Goal: Check status: Check status

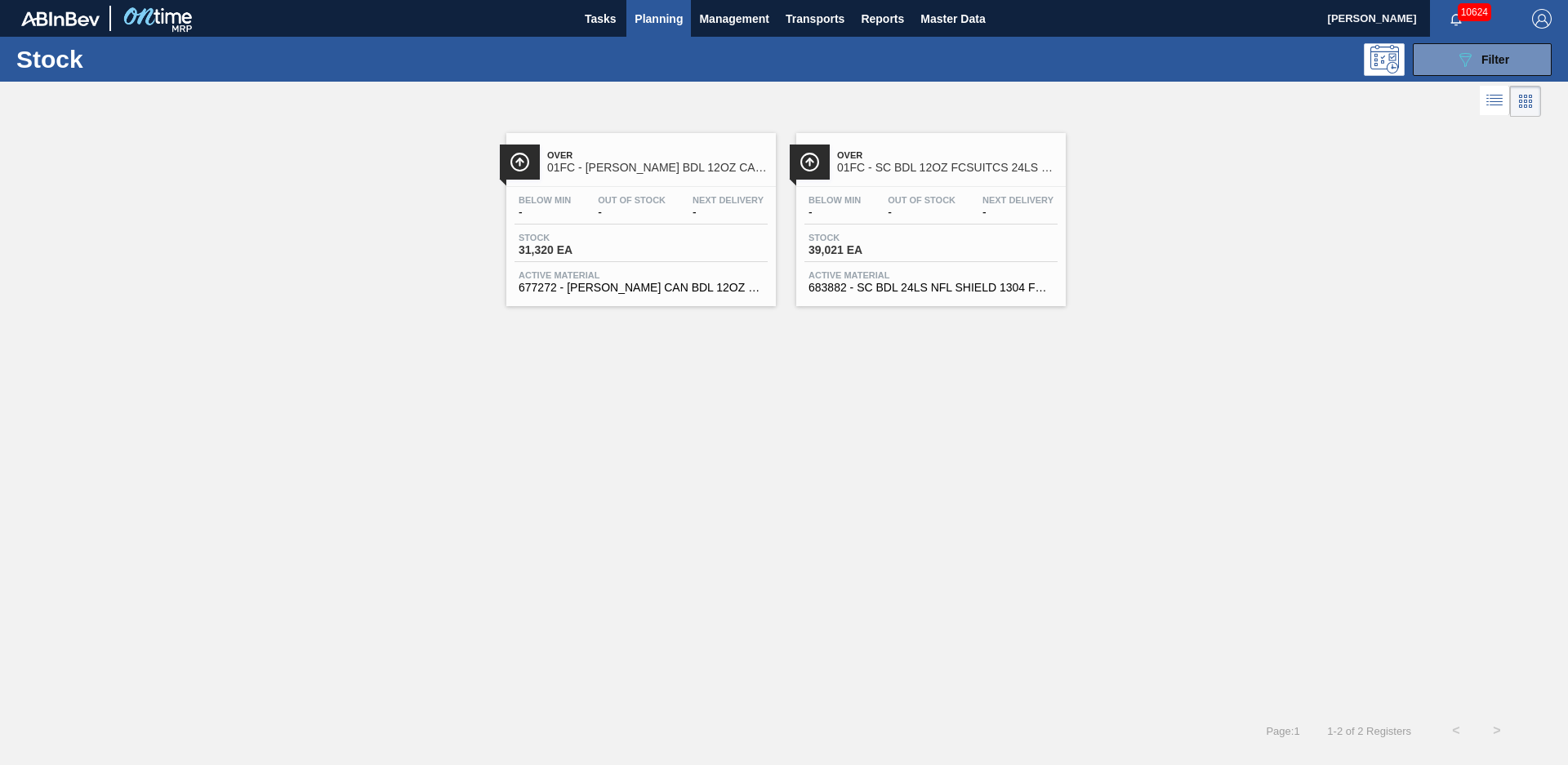
click at [822, 402] on div "Over 01FC - [PERSON_NAME] BDL 12OZ CAN TWNSTK 30/12 CAN NFL-GENERIC SHIELD Belo…" at bounding box center [784, 415] width 1568 height 589
click at [615, 20] on span "Tasks" at bounding box center [600, 19] width 36 height 19
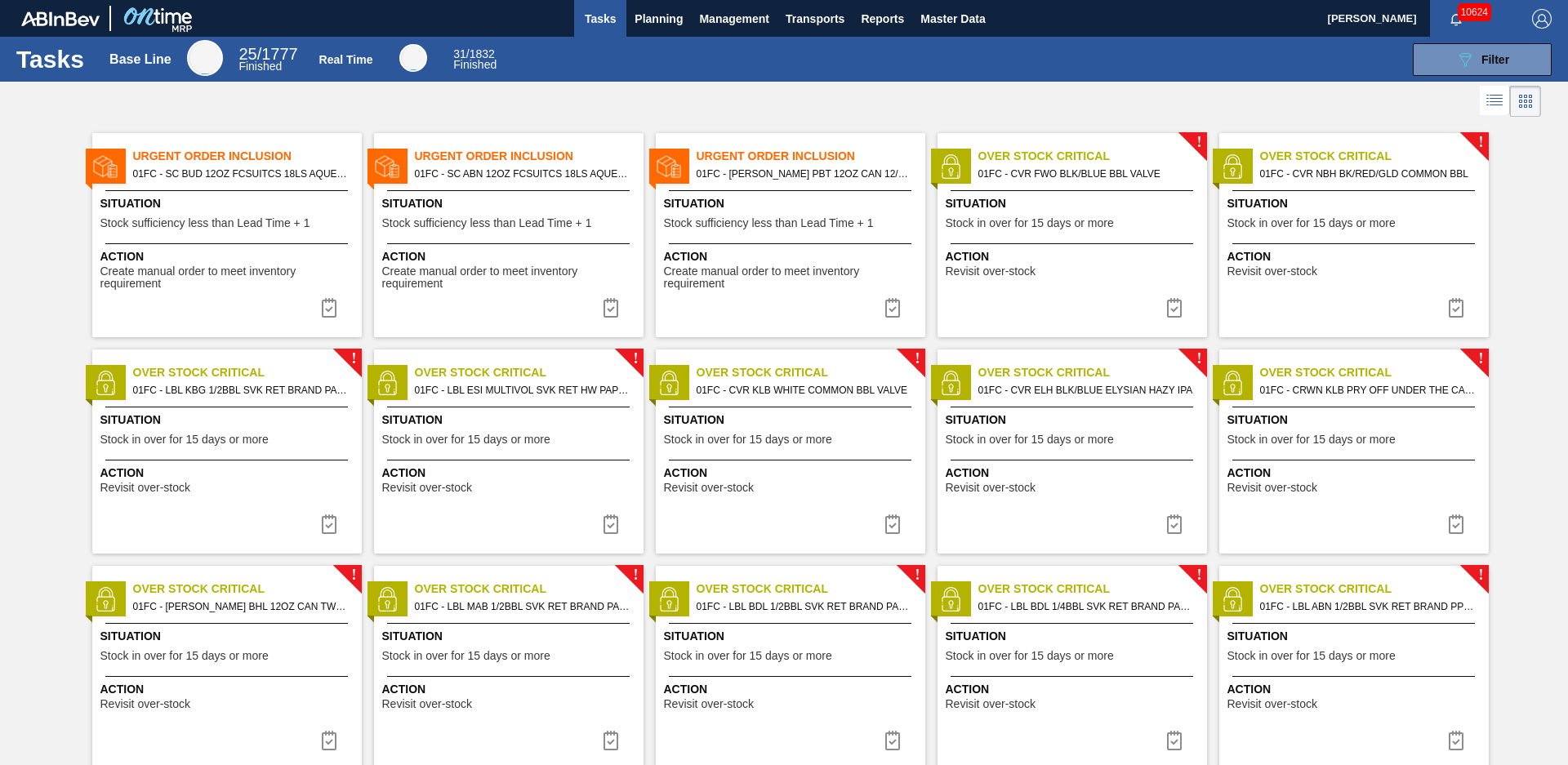
click at [261, 165] on span "01FC - SC BUD 12OZ FCSUITCS 18LS AQUEOUS COATING" at bounding box center [241, 174] width 216 height 18
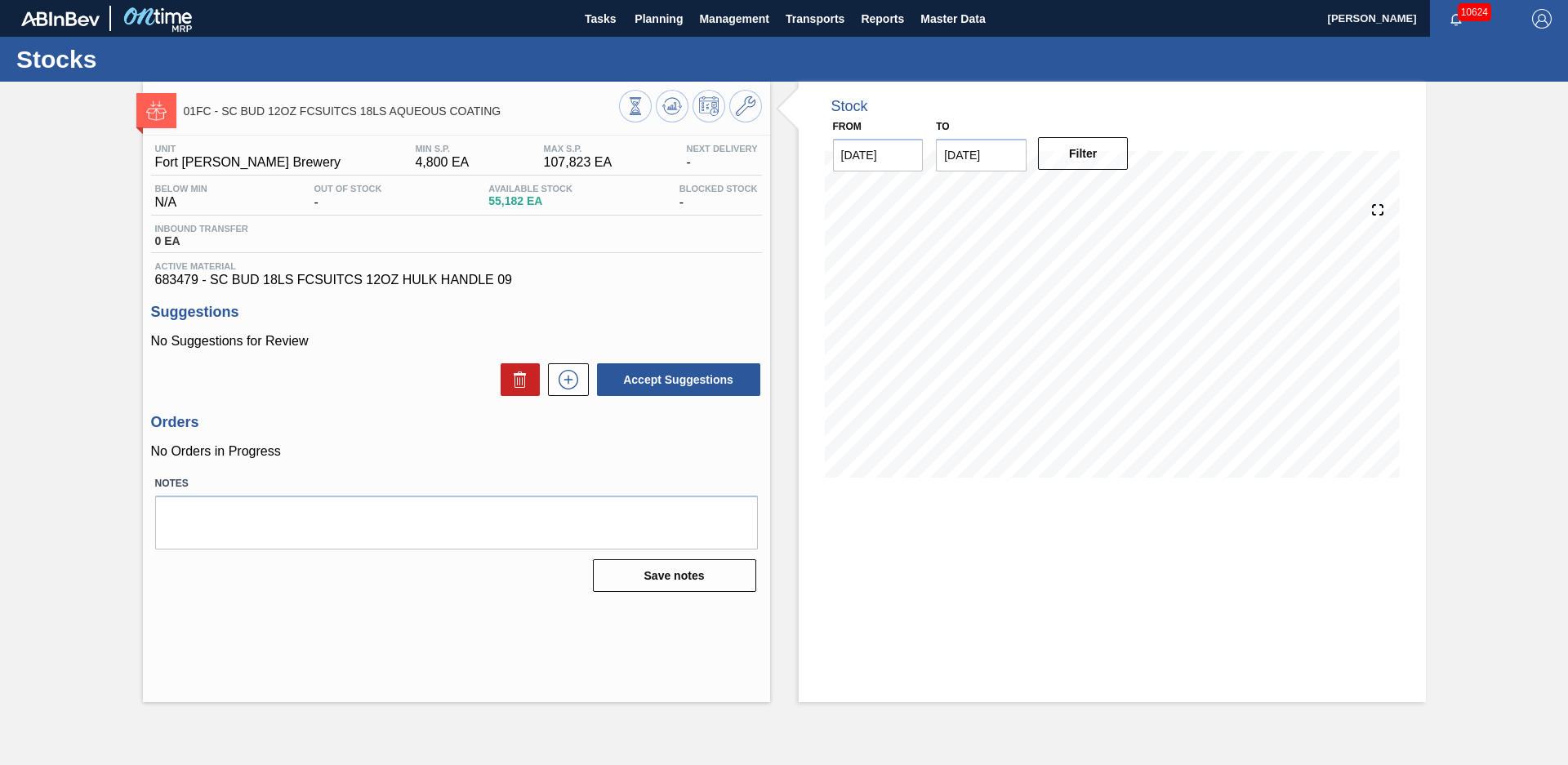
click at [776, 243] on div "Stock From [DATE] to [DATE] Filter" at bounding box center [1098, 391] width 655 height 621
click at [788, 243] on div "Stock From [DATE] to [DATE] Filter" at bounding box center [1098, 391] width 655 height 621
click at [785, 244] on div "Stock From [DATE] to [DATE] Filter" at bounding box center [1098, 391] width 655 height 621
click at [1013, 152] on input "[DATE]" at bounding box center [981, 155] width 91 height 33
click at [1117, 195] on button "Next Month" at bounding box center [1118, 194] width 11 height 11
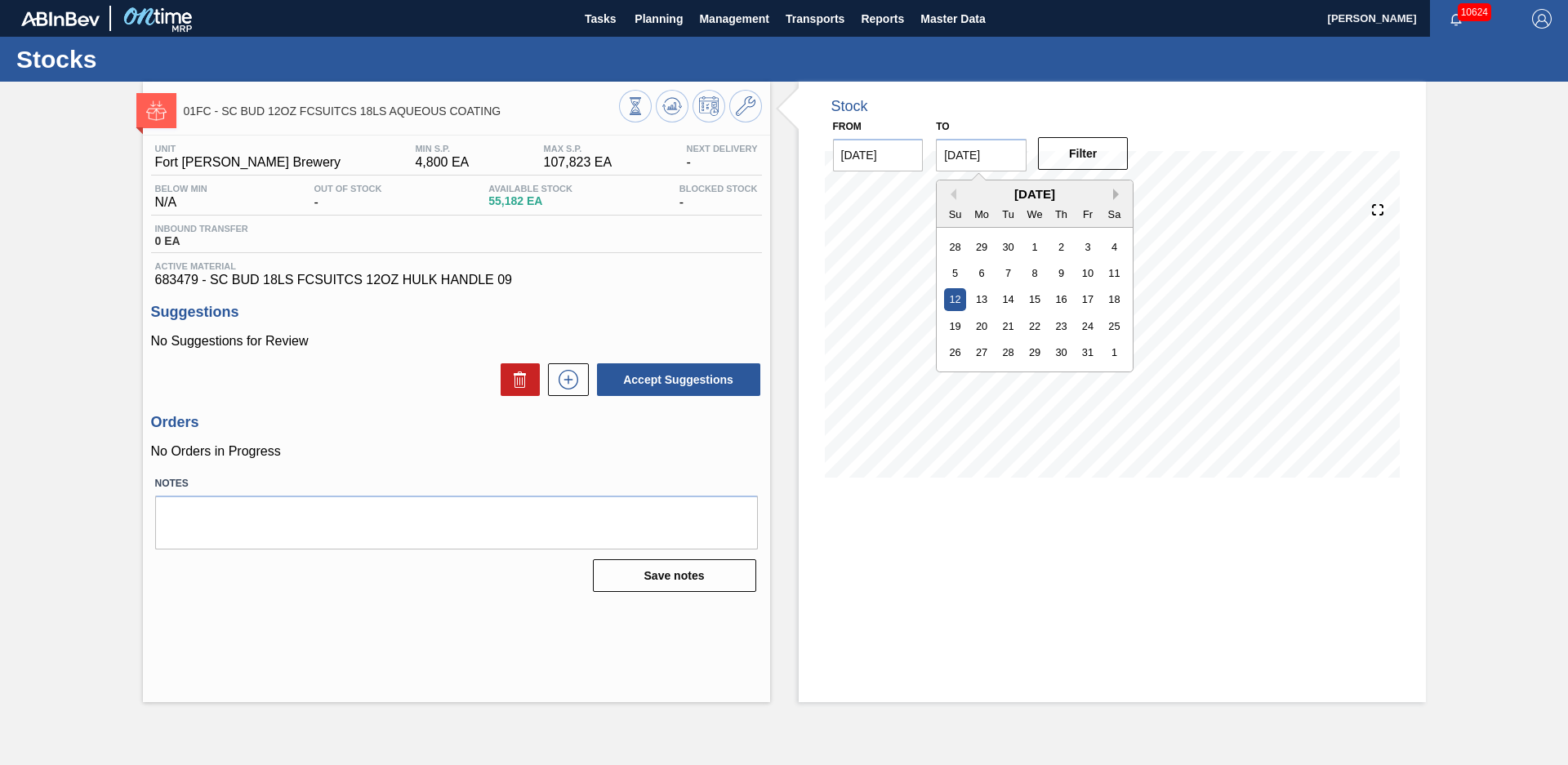
click at [1117, 195] on button "Next Month" at bounding box center [1118, 194] width 11 height 11
click at [1041, 354] on div "31" at bounding box center [1034, 352] width 22 height 22
type input "[DATE]"
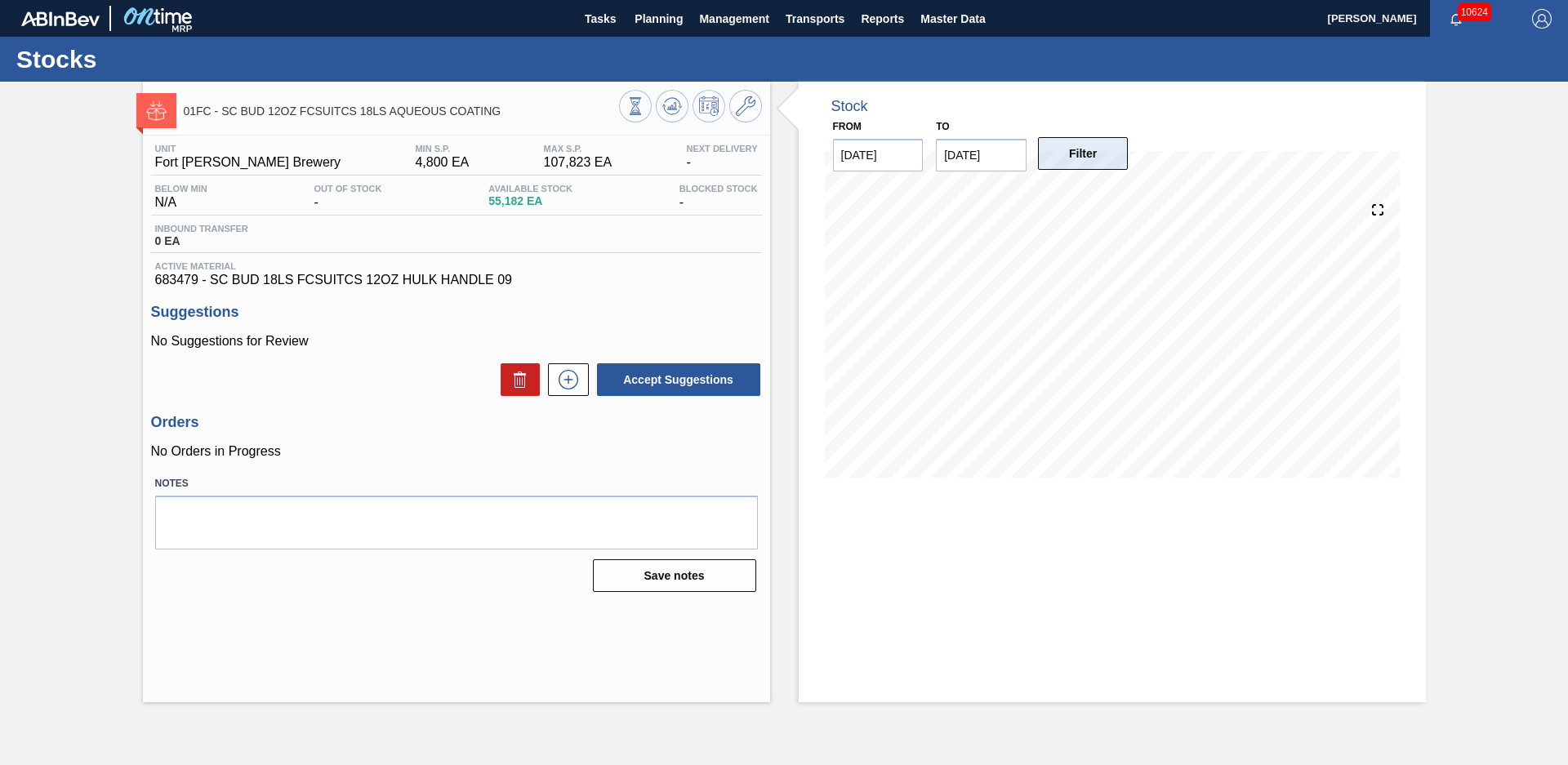
click at [1091, 162] on button "Filter" at bounding box center [1083, 153] width 91 height 33
click at [68, 252] on div "01FC - SC BUD 12OZ FCSUITCS 18LS AQUEOUS COATING Unit Fort [PERSON_NAME] Brewer…" at bounding box center [784, 391] width 1568 height 621
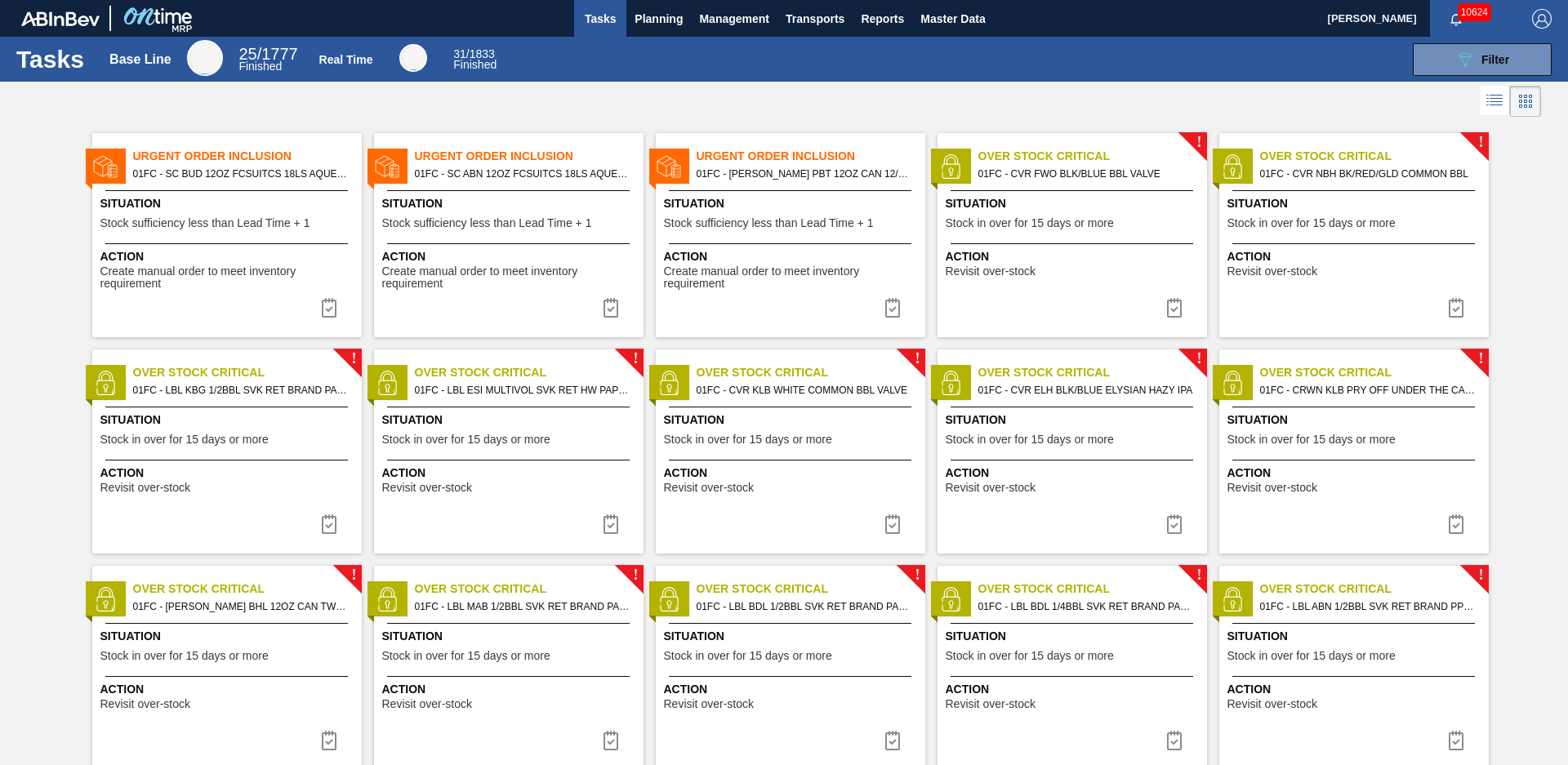
click at [190, 208] on span "Situation" at bounding box center [229, 203] width 257 height 17
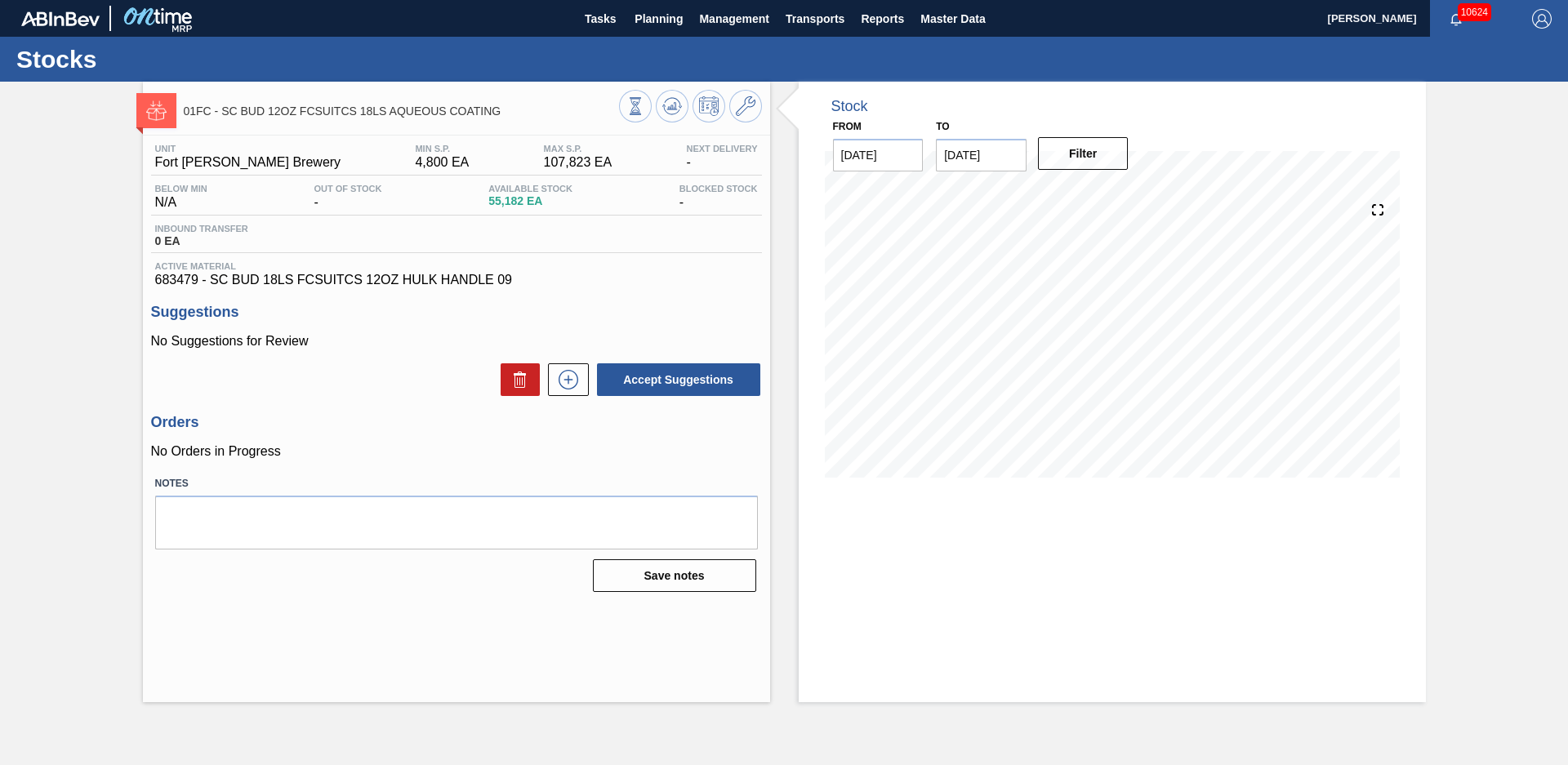
click at [88, 255] on div "01FC - SC BUD 12OZ FCSUITCS 18LS AQUEOUS COATING Unit Fort [PERSON_NAME] Brewer…" at bounding box center [784, 391] width 1568 height 621
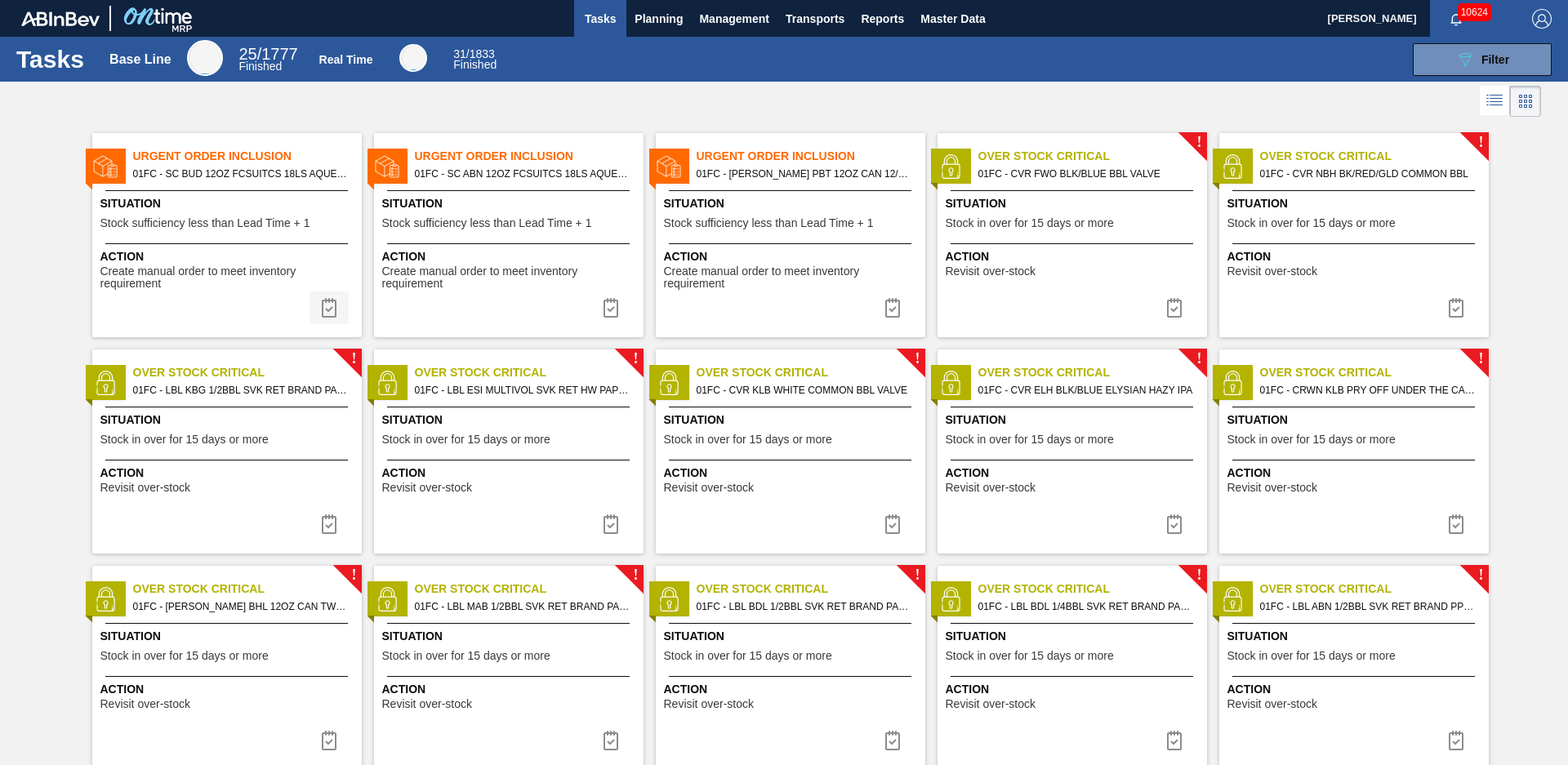
click at [332, 306] on img at bounding box center [329, 307] width 19 height 19
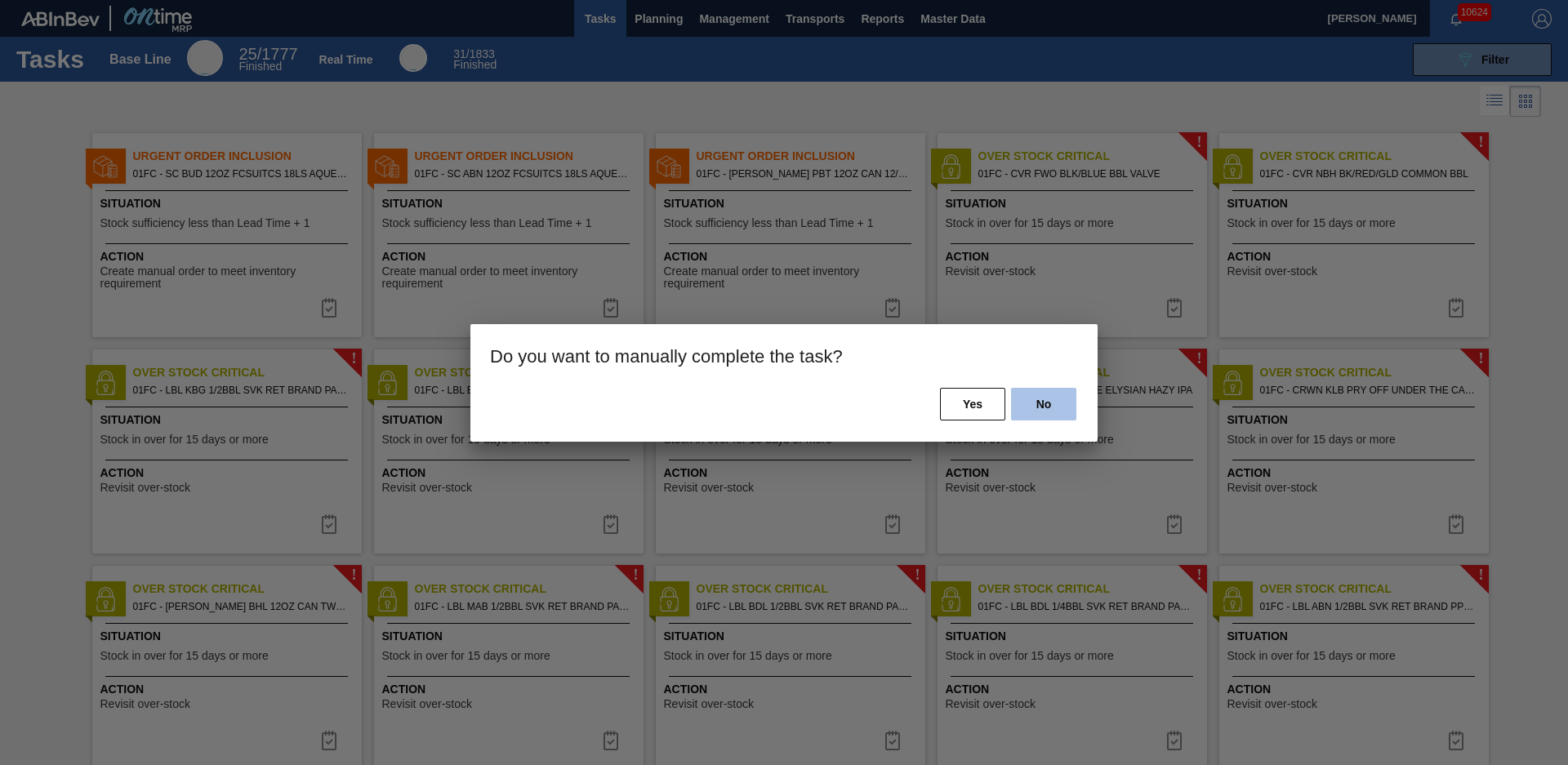
click at [1016, 401] on button "No" at bounding box center [1043, 404] width 65 height 33
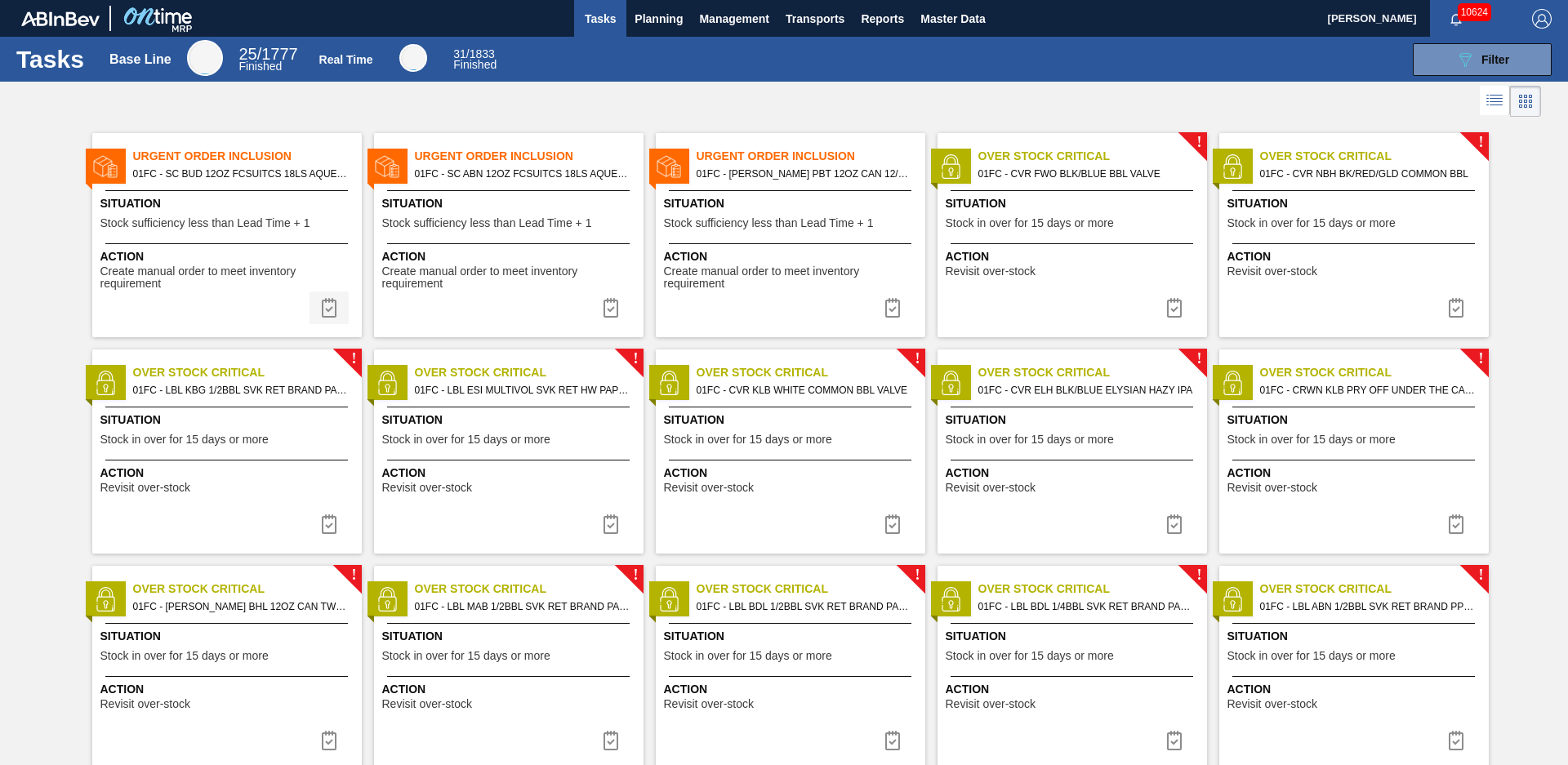
click at [328, 300] on img at bounding box center [329, 307] width 19 height 19
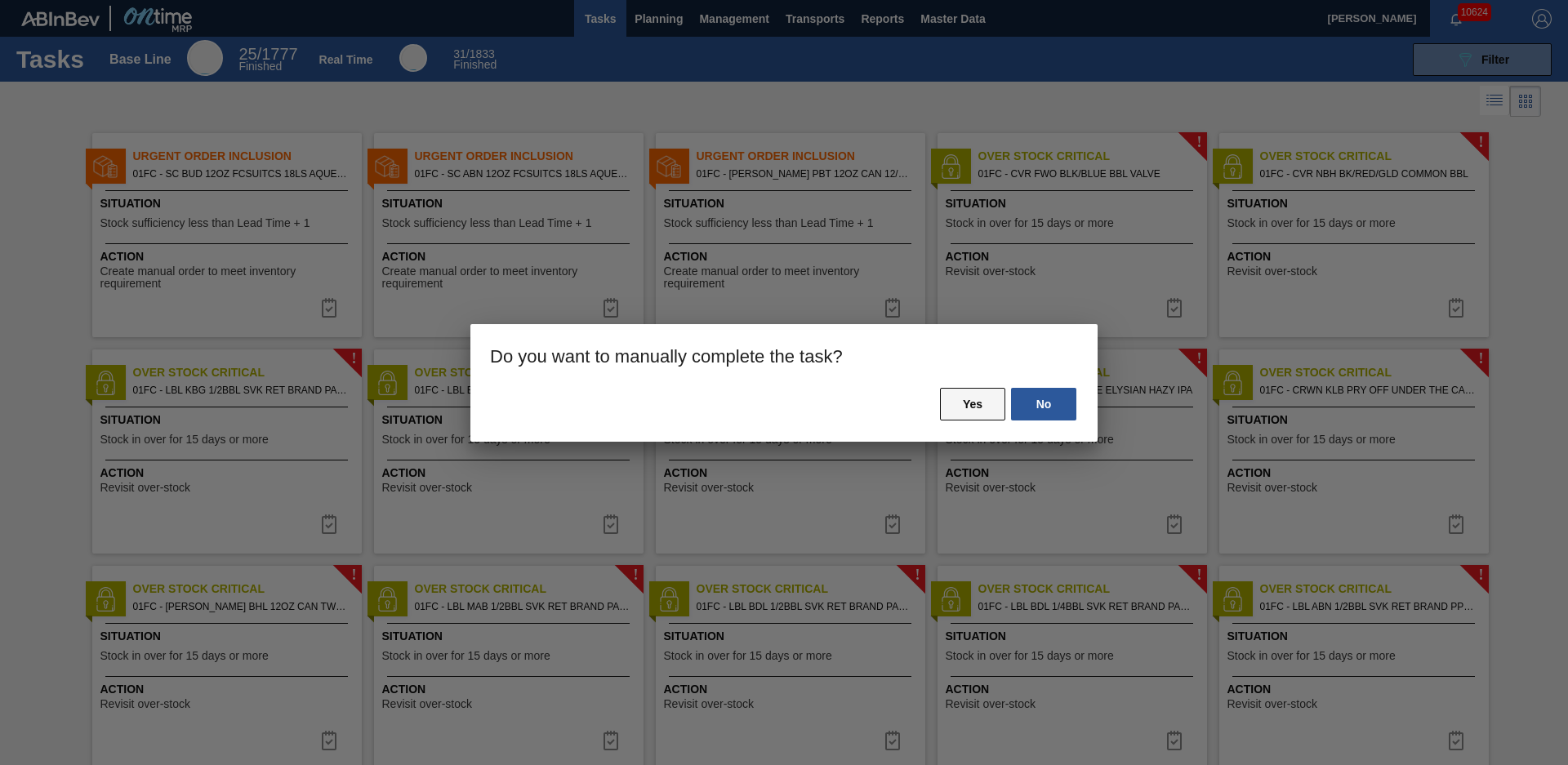
click at [989, 413] on button "Yes" at bounding box center [973, 404] width 65 height 33
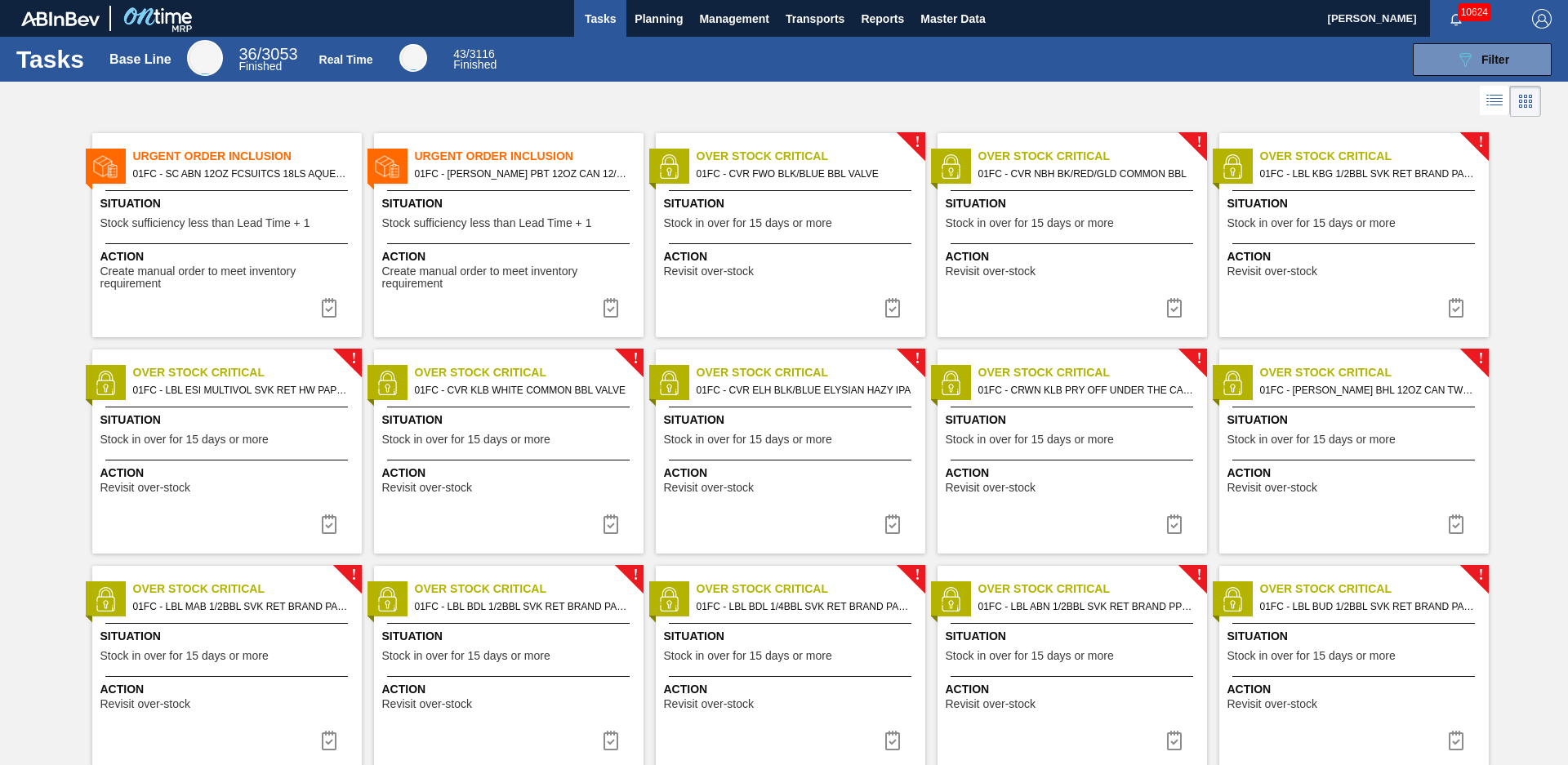
click at [230, 257] on span "Action" at bounding box center [229, 256] width 257 height 17
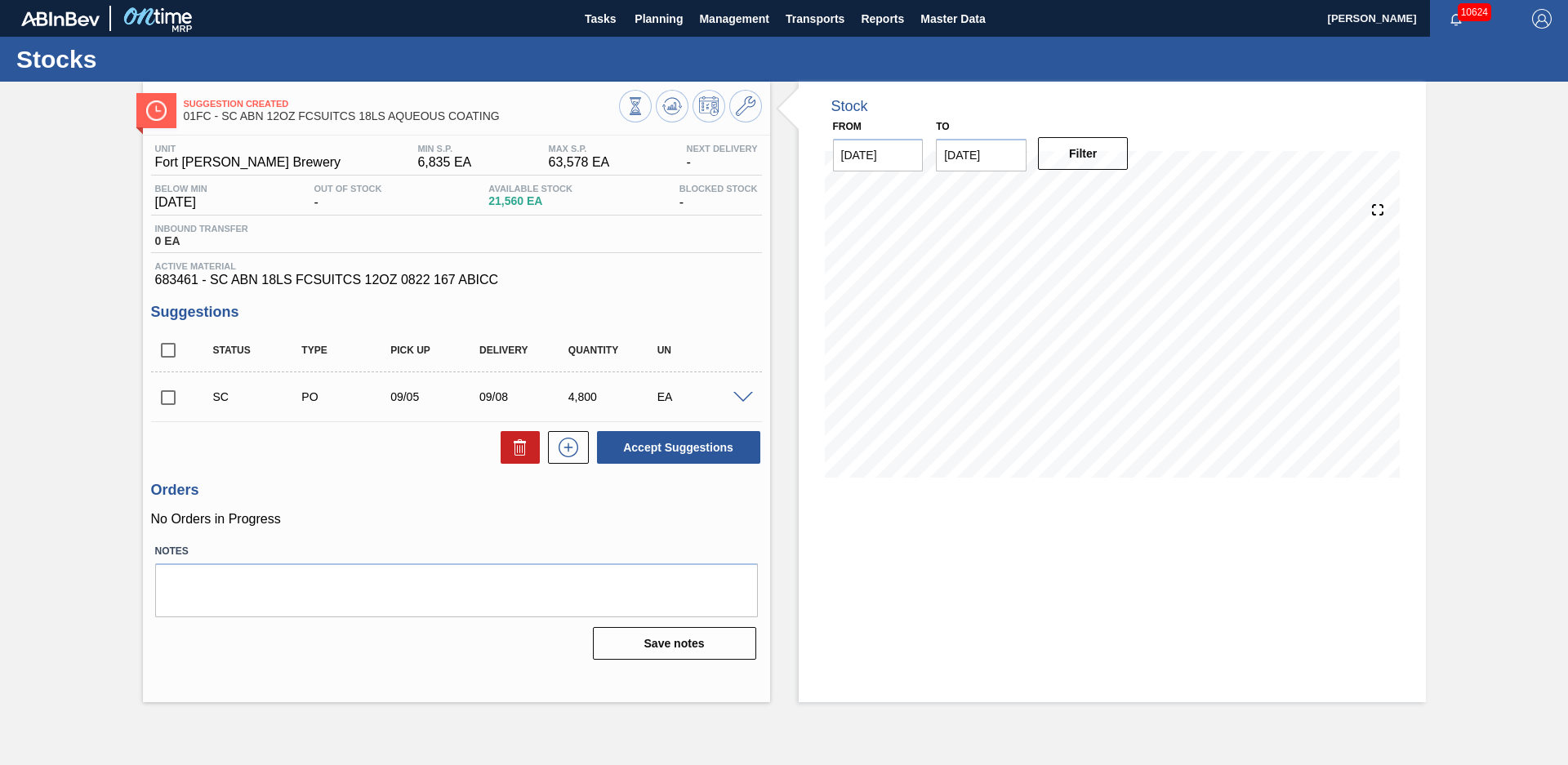
click at [53, 265] on div "Suggestion Created 01FC - SC ABN 12OZ FCSUITCS 18LS AQUEOUS COATING Unit Fort […" at bounding box center [784, 391] width 1568 height 621
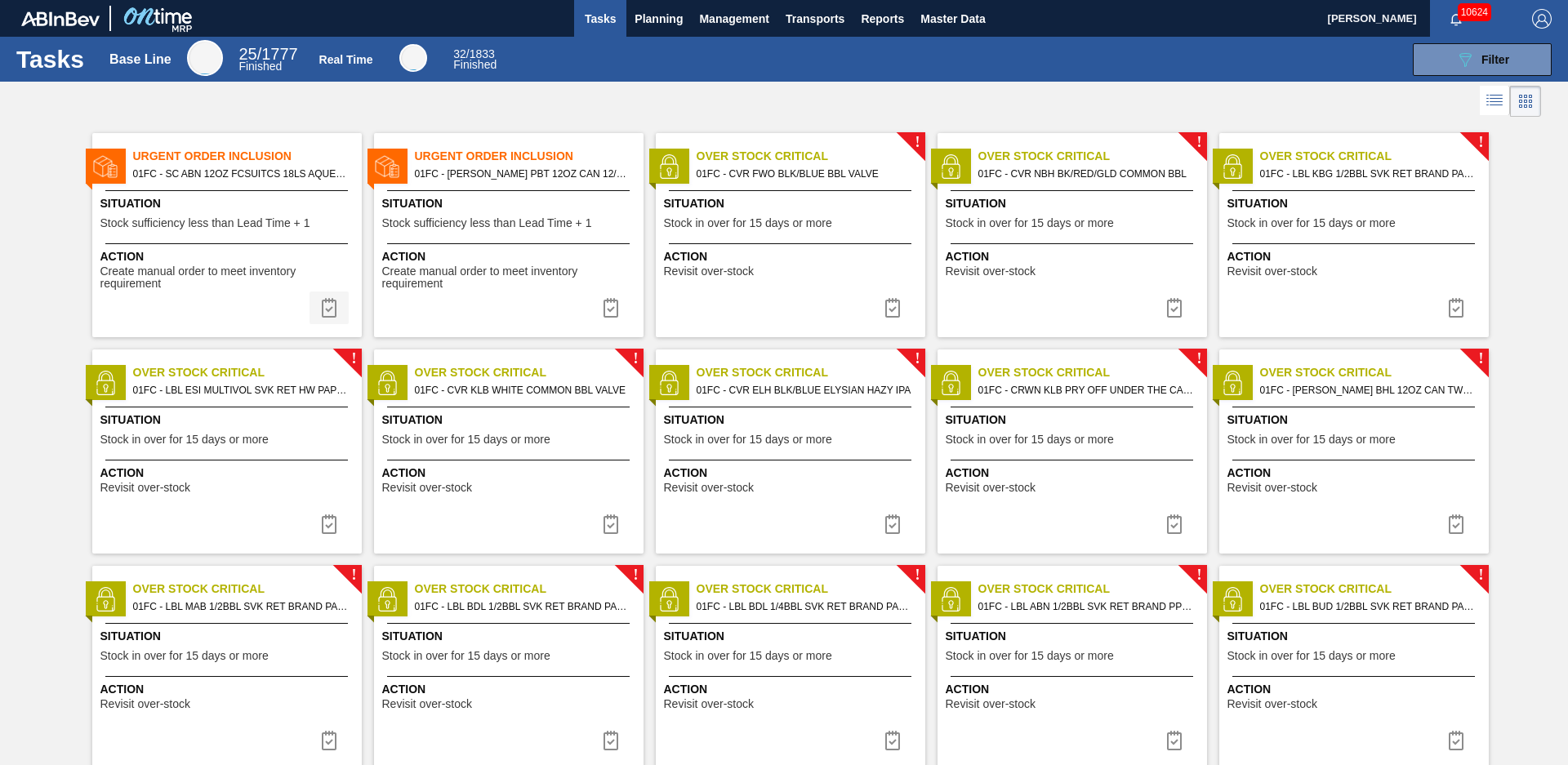
click at [328, 301] on img at bounding box center [329, 307] width 19 height 19
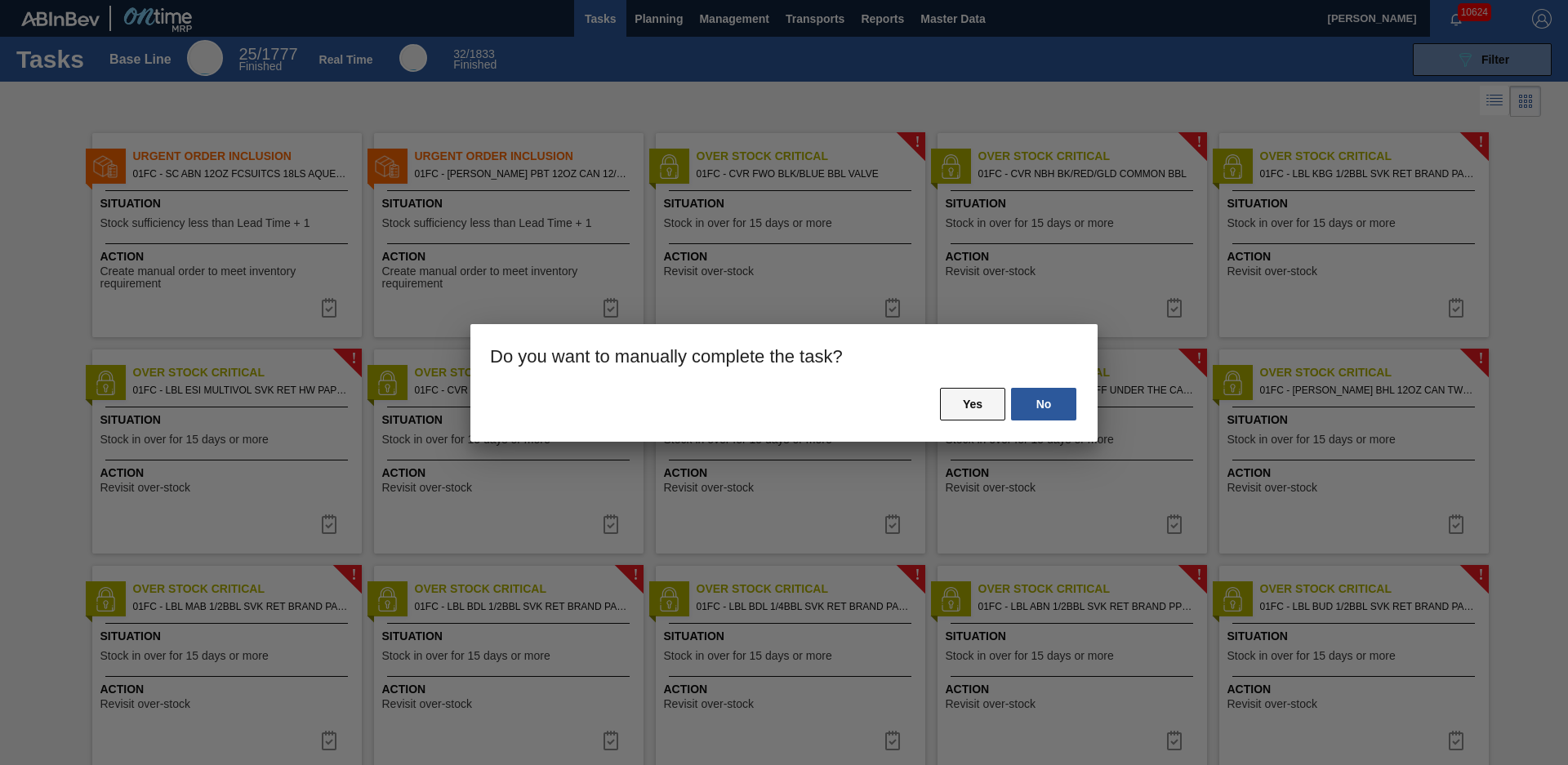
click at [972, 394] on button "Yes" at bounding box center [973, 404] width 65 height 33
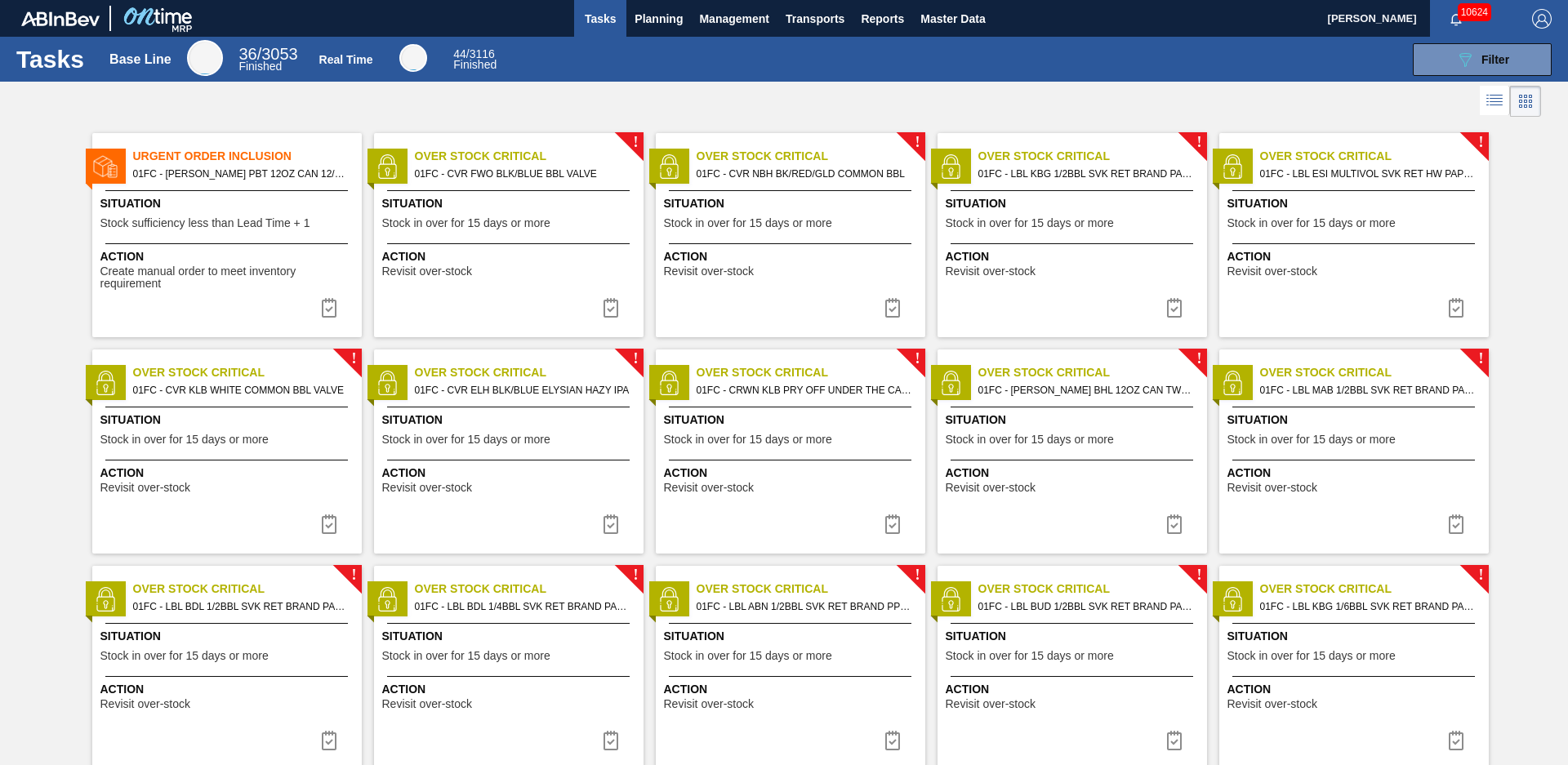
click at [237, 178] on span "01FC - [PERSON_NAME] PBT 12OZ CAN 12/12 CAN PK" at bounding box center [241, 174] width 216 height 18
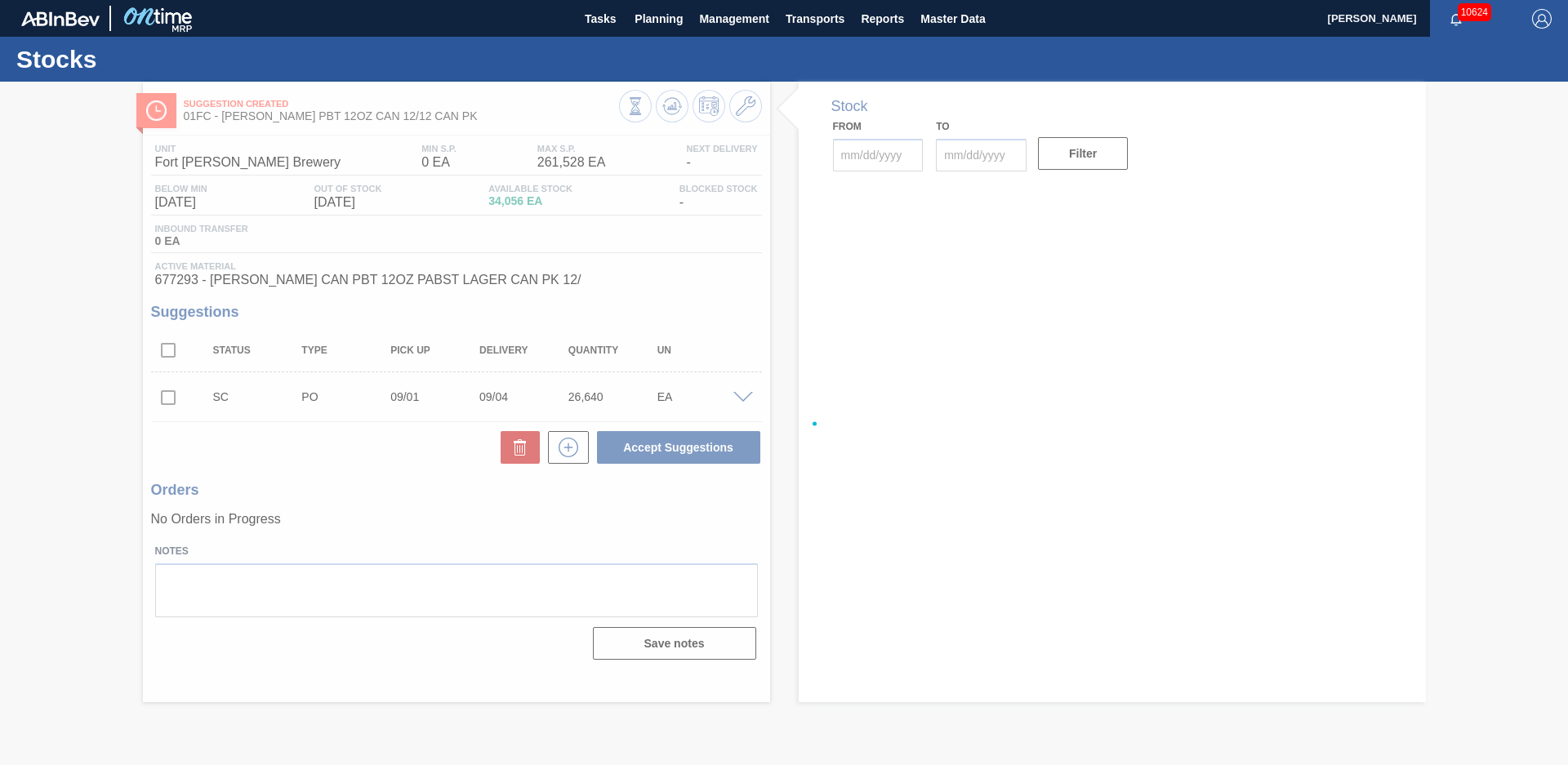
type input "[DATE]"
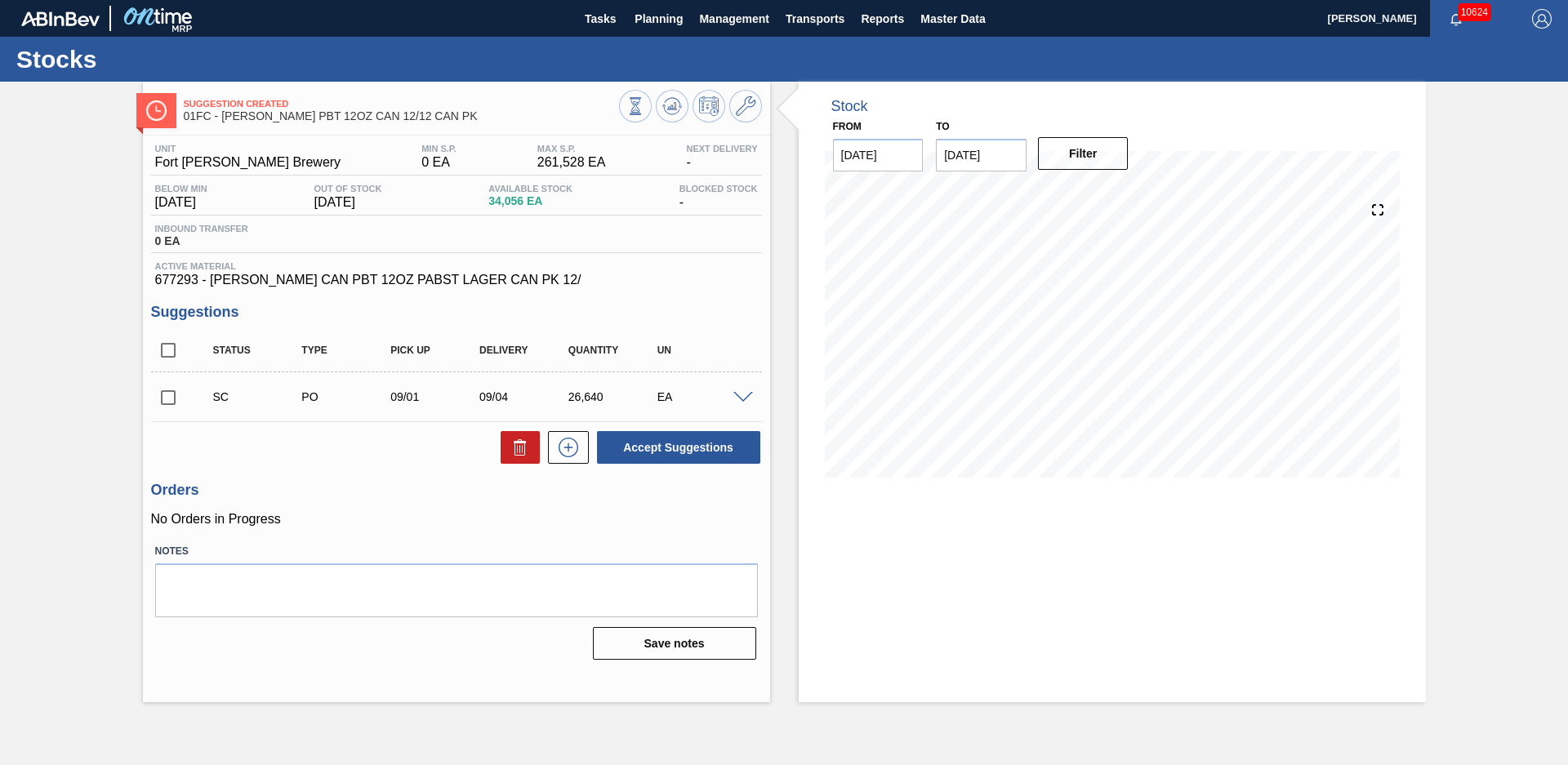
click at [783, 498] on div "Stock From [DATE] to [DATE] Filter" at bounding box center [1098, 391] width 655 height 621
click at [49, 403] on div "Suggestion Created 01FC - [PERSON_NAME] PBT 12OZ CAN 12/12 CAN PK Unit Fort [PE…" at bounding box center [784, 391] width 1568 height 621
